Goal: Task Accomplishment & Management: Manage account settings

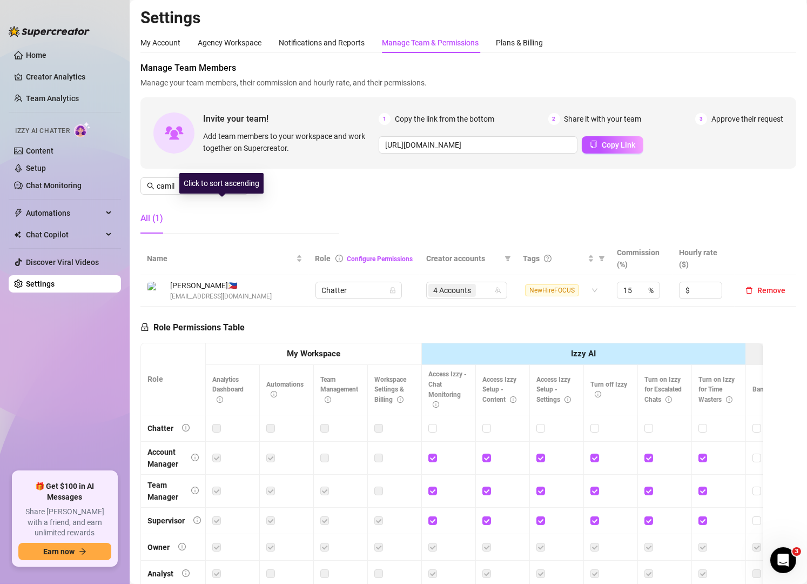
scroll to position [52, 0]
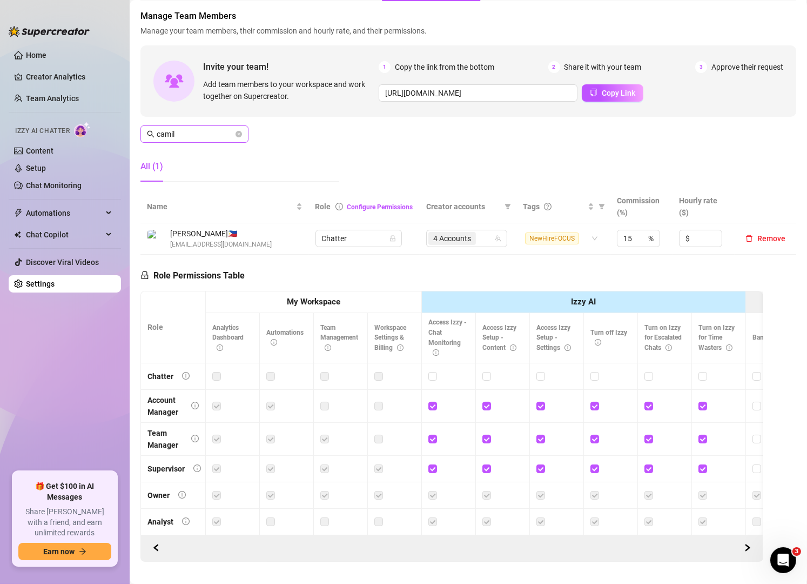
click at [204, 125] on span "camil" at bounding box center [194, 133] width 108 height 17
click at [201, 129] on input "camil" at bounding box center [195, 134] width 77 height 12
click at [488, 240] on div "3 Accounts" at bounding box center [466, 238] width 65 height 15
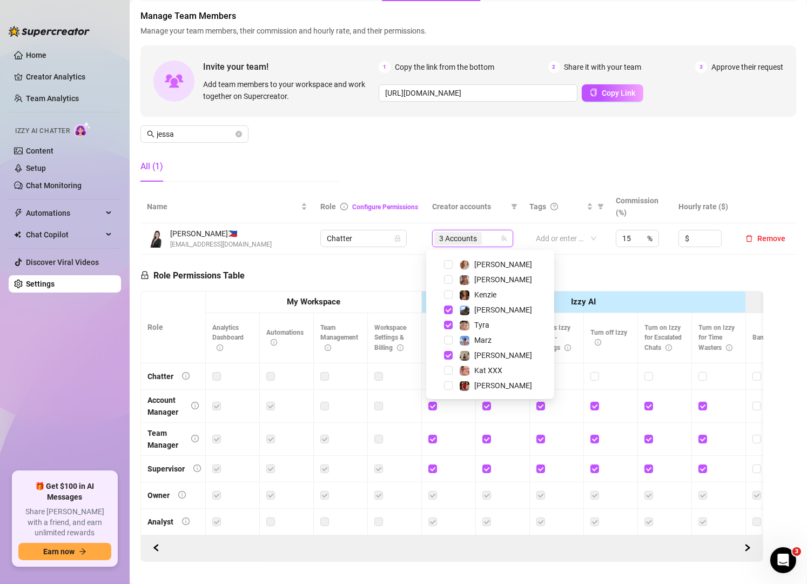
scroll to position [104, 0]
click at [479, 339] on span "Marz" at bounding box center [482, 339] width 17 height 9
click at [204, 135] on input "jessa" at bounding box center [195, 134] width 77 height 12
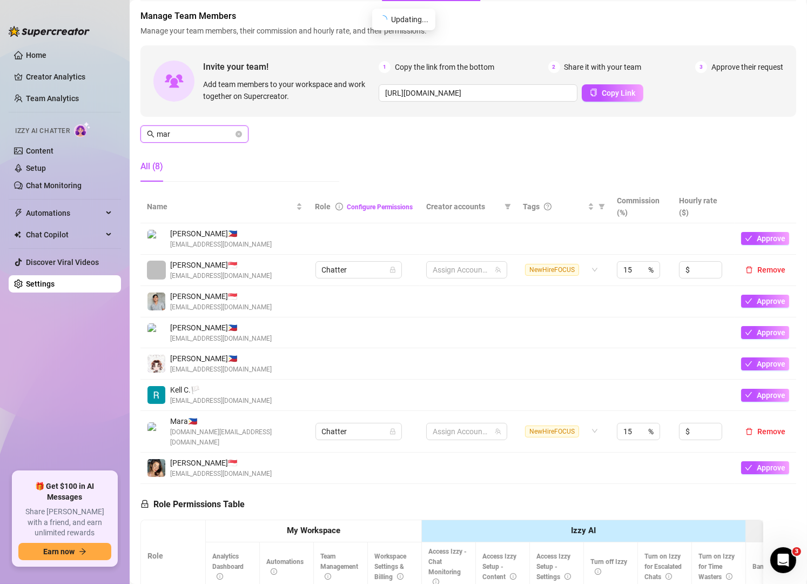
type input "mara"
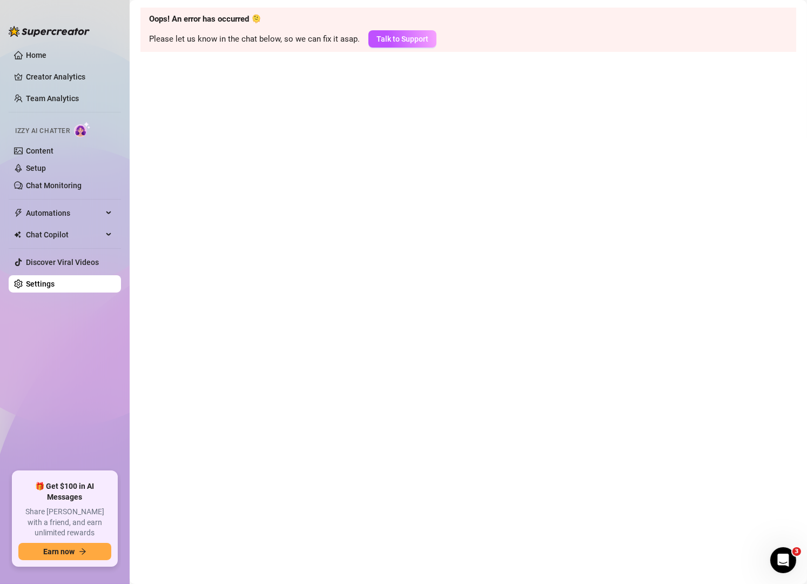
scroll to position [0, 0]
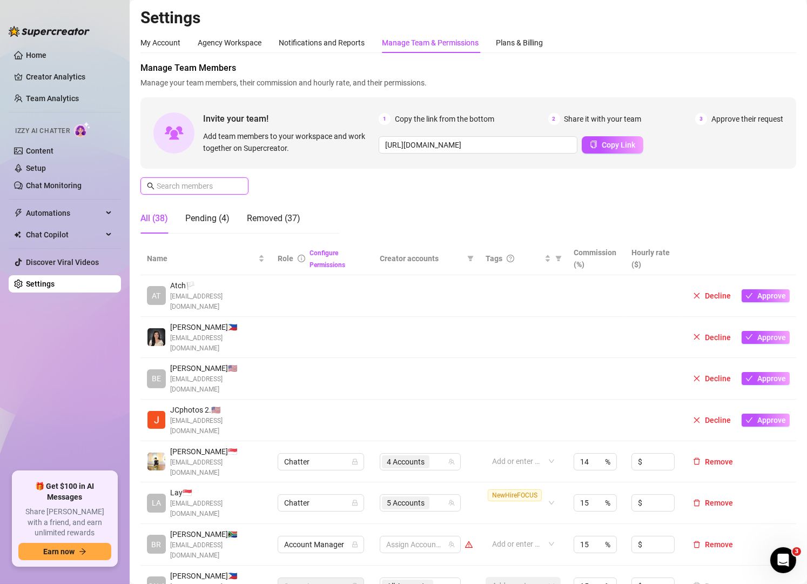
click at [217, 184] on input "text" at bounding box center [195, 186] width 77 height 12
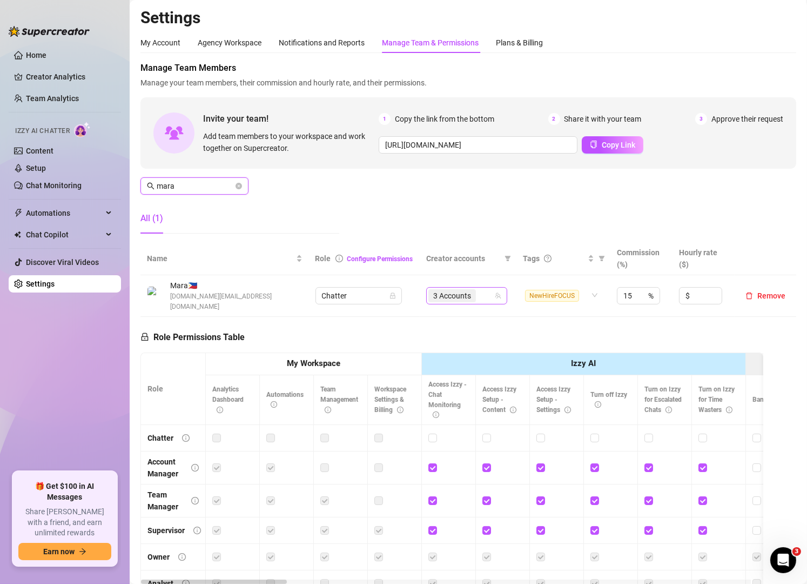
type input "mara"
click at [478, 289] on input "search" at bounding box center [479, 295] width 2 height 13
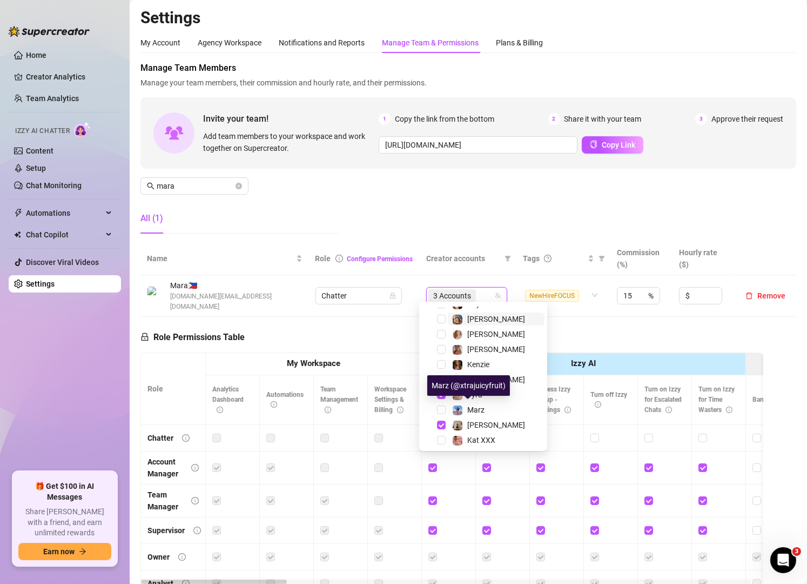
scroll to position [86, 0]
click at [470, 410] on span "Marz" at bounding box center [475, 408] width 17 height 9
click at [371, 218] on div "Manage Team Members Manage your team members, their commission and hourly rate,…" at bounding box center [468, 152] width 656 height 180
